Goal: Use online tool/utility: Utilize a website feature to perform a specific function

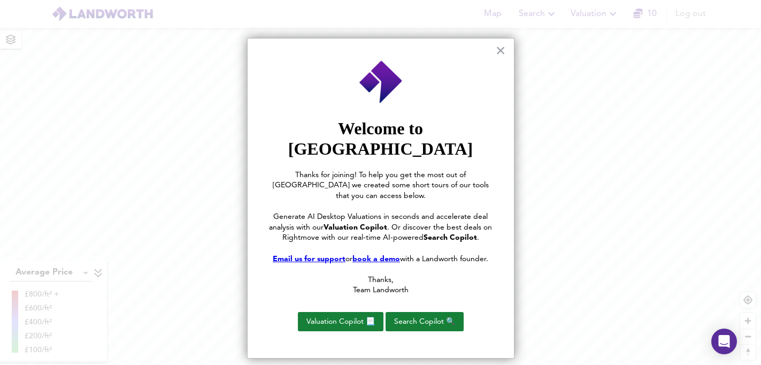
click at [365, 255] on u "book a demo" at bounding box center [377, 258] width 48 height 7
click at [423, 312] on button "Search Copilot 🔍" at bounding box center [425, 321] width 78 height 19
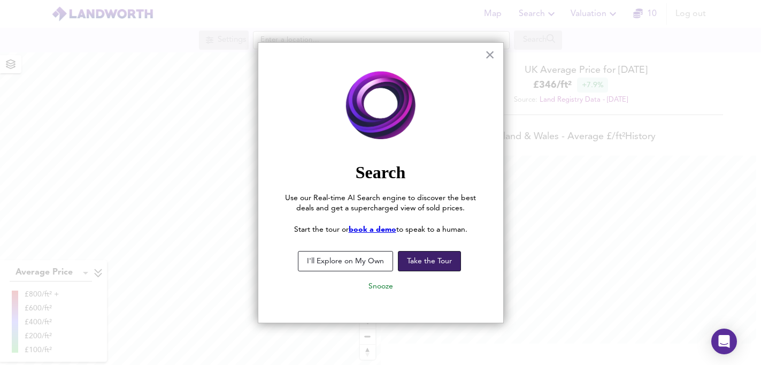
scroll to position [365, 761]
click at [429, 263] on button "Take the Tour" at bounding box center [429, 261] width 63 height 20
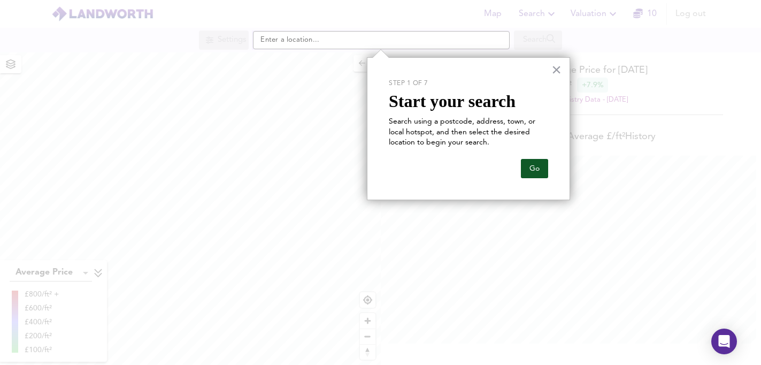
click at [540, 171] on button "Go" at bounding box center [534, 168] width 27 height 19
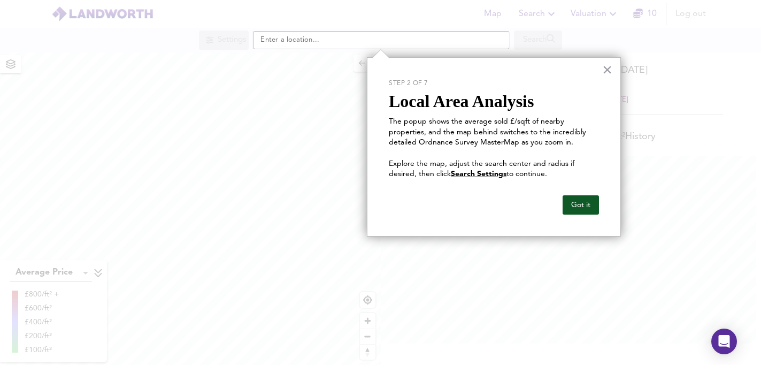
click at [577, 209] on button "Got it" at bounding box center [581, 204] width 36 height 19
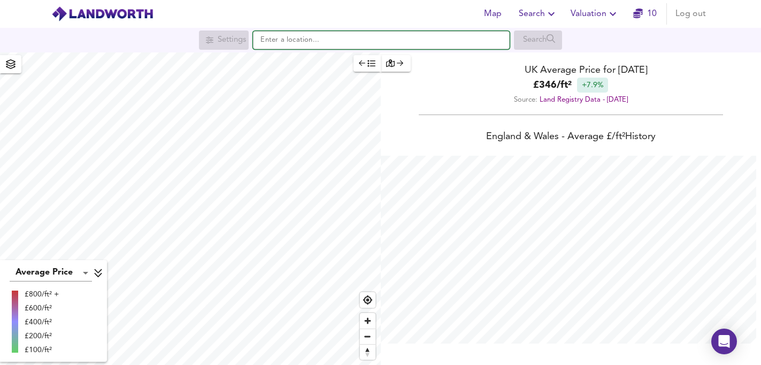
click at [319, 42] on input "text" at bounding box center [381, 40] width 257 height 18
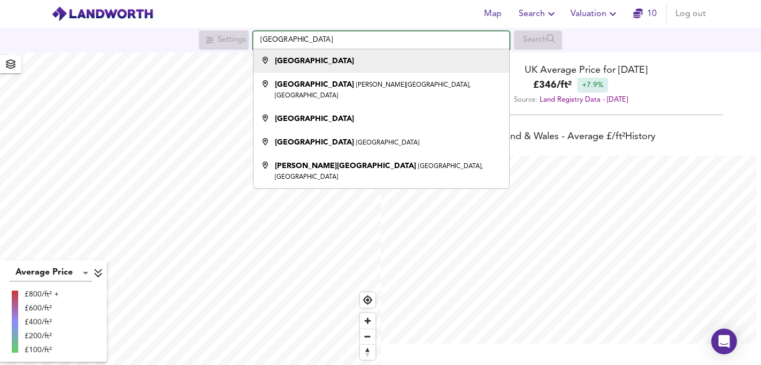
type input "[GEOGRAPHIC_DATA]"
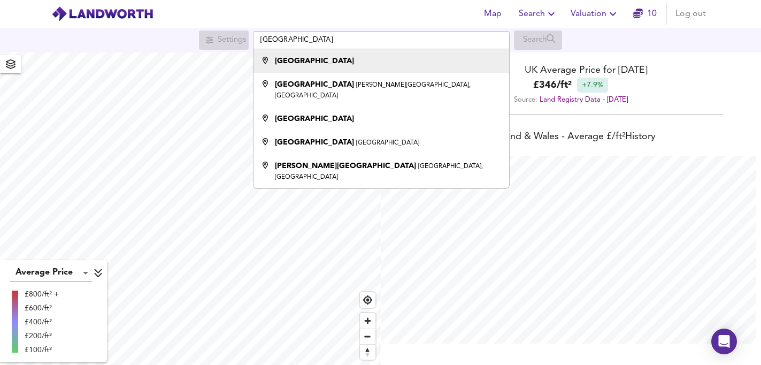
click at [265, 60] on icon at bounding box center [266, 60] width 6 height 7
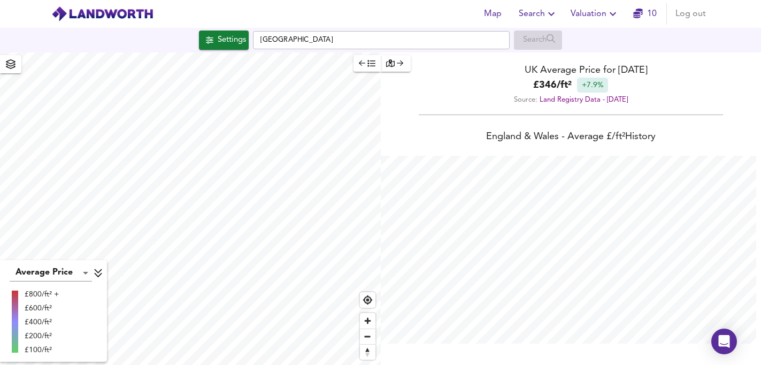
checkbox input "false"
checkbox input "true"
